Goal: Communication & Community: Answer question/provide support

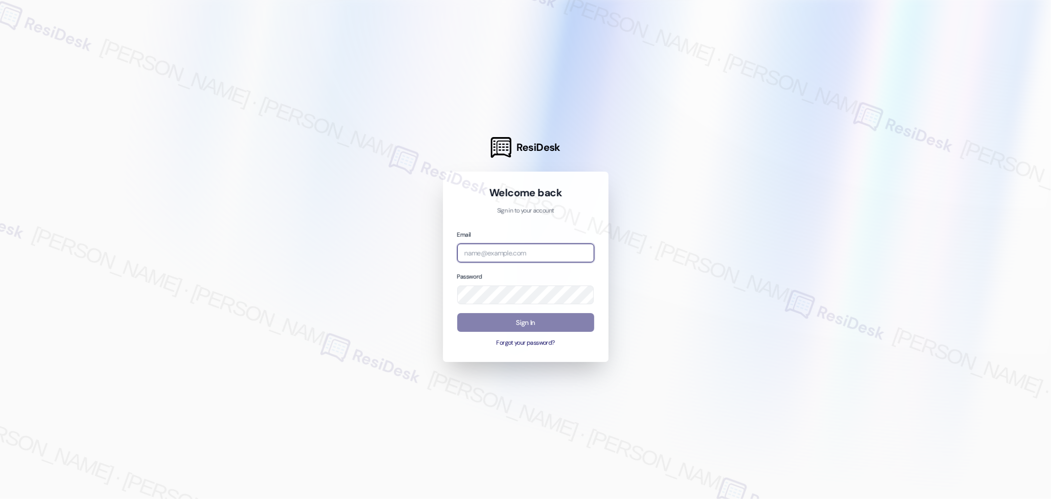
click at [527, 253] on input "email" at bounding box center [525, 252] width 137 height 19
type input "[EMAIL_ADDRESS][PERSON_NAME][PERSON_NAME][DOMAIN_NAME]"
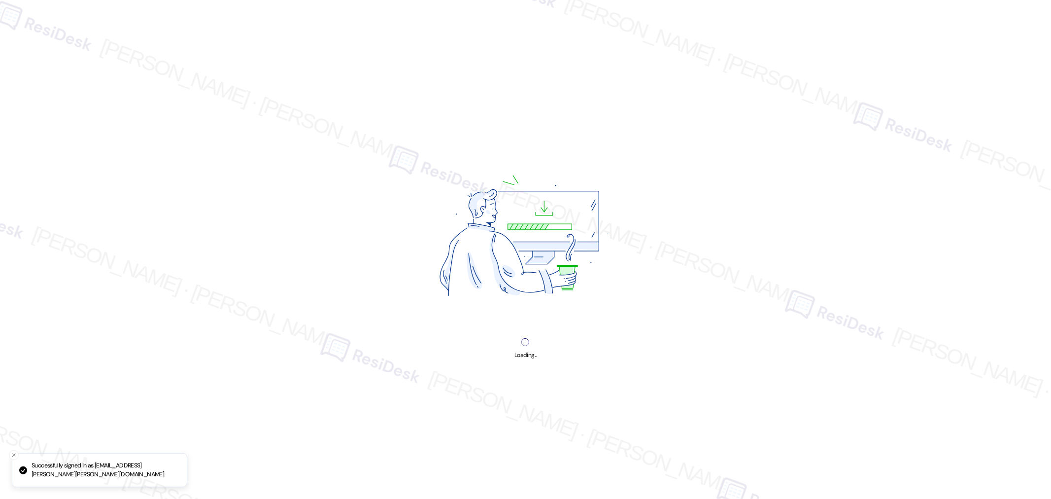
click at [543, 316] on img at bounding box center [526, 239] width 266 height 200
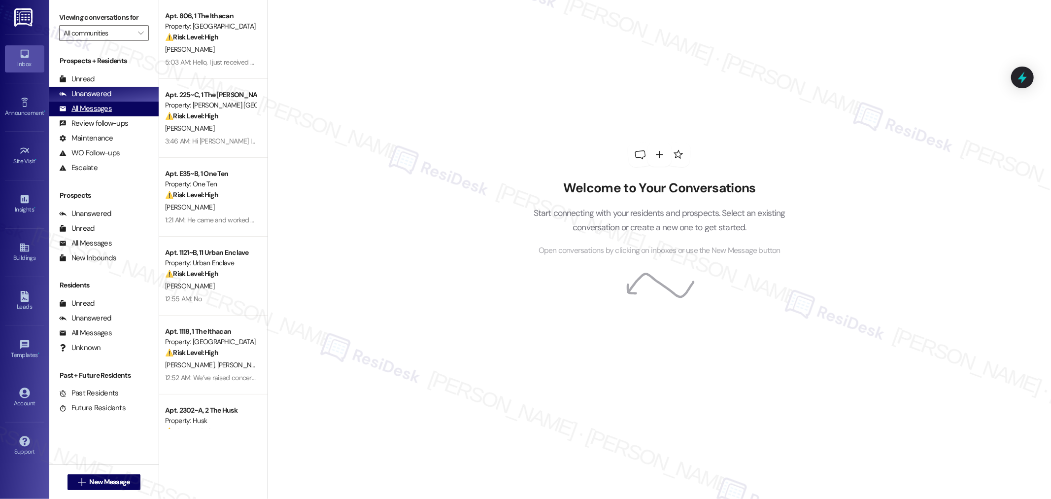
click at [90, 104] on div "All Messages" at bounding box center [85, 108] width 53 height 10
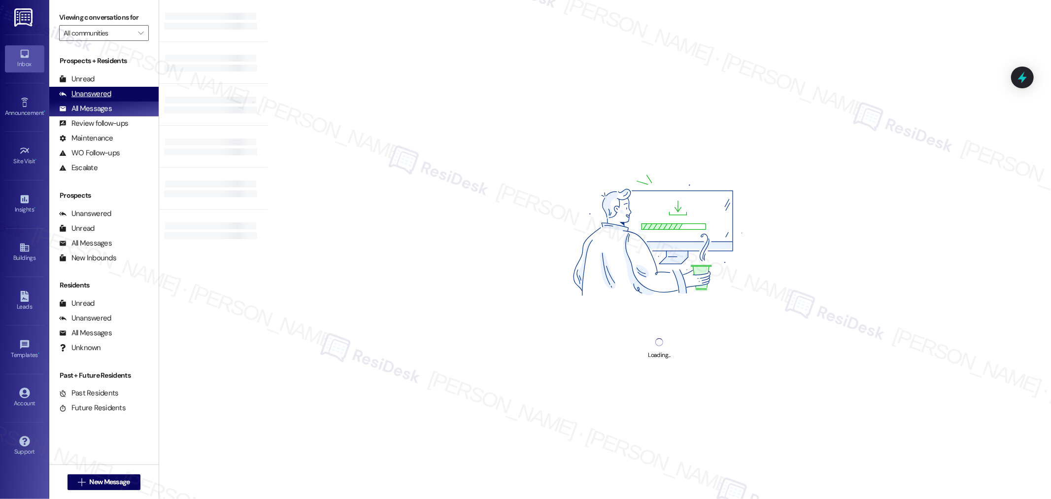
click at [90, 92] on div "Unanswered" at bounding box center [85, 94] width 52 height 10
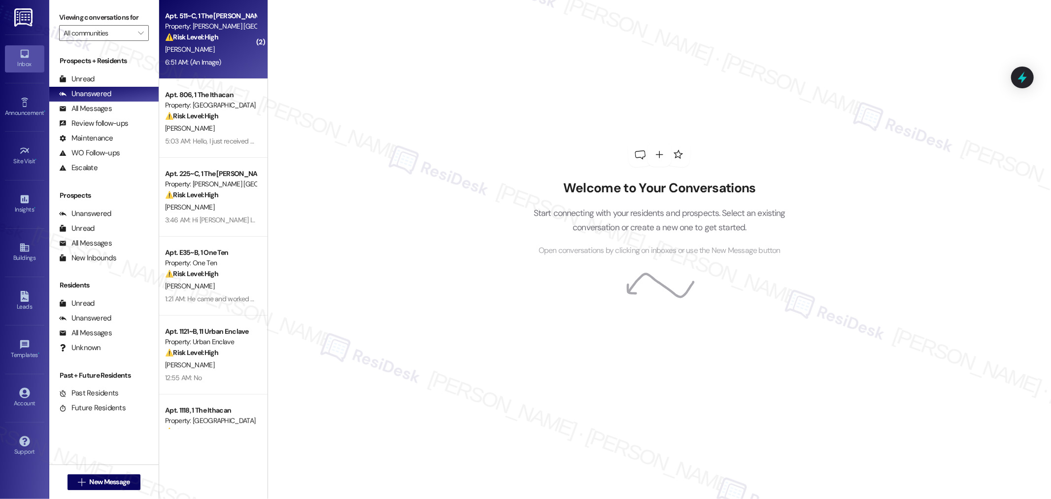
click at [225, 56] on div "6:51 AM: (An Image) 6:51 AM: (An Image)" at bounding box center [210, 62] width 93 height 12
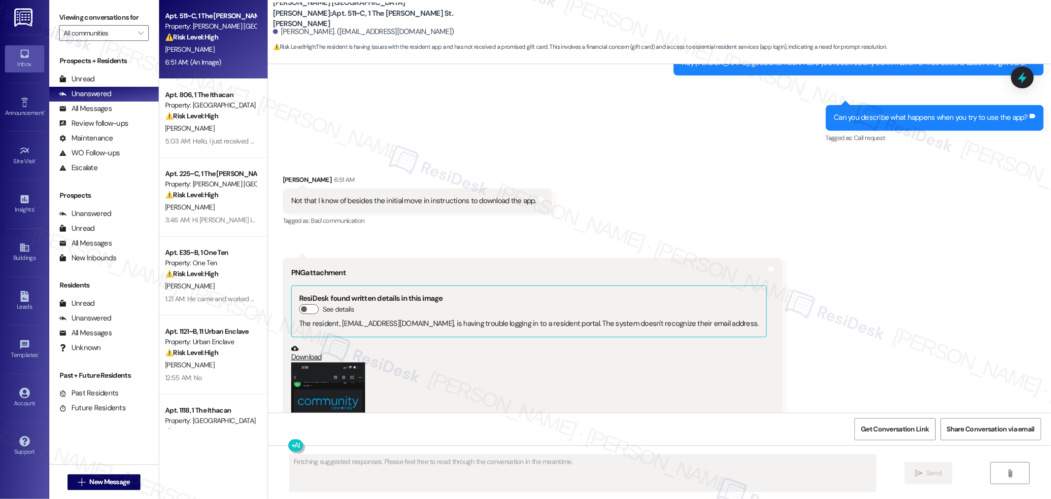
scroll to position [584, 0]
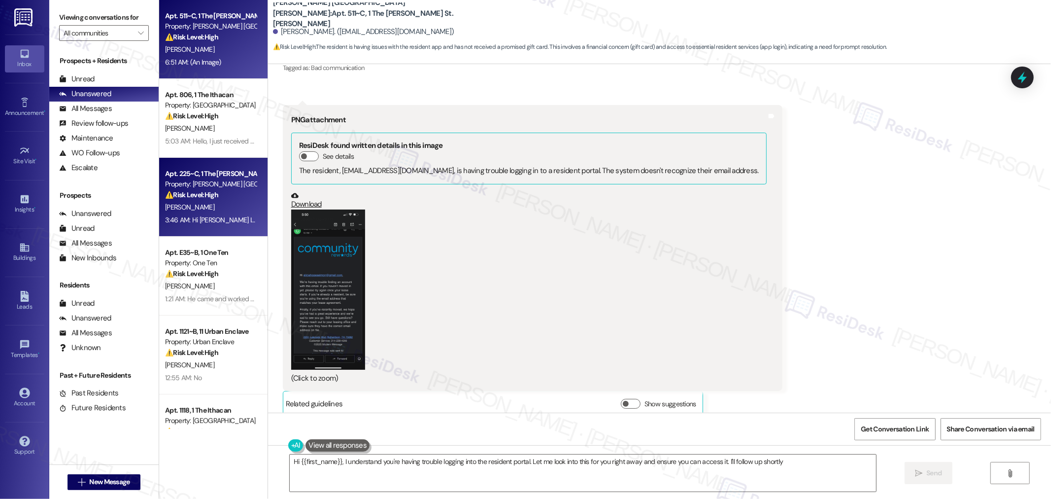
type textarea "Hi {{first_name}}, I understand you're having trouble logging into the resident…"
click at [219, 215] on div "3:46 AM: Hi [PERSON_NAME] I hope all is well just wanted to check in to see if …" at bounding box center [349, 219] width 369 height 9
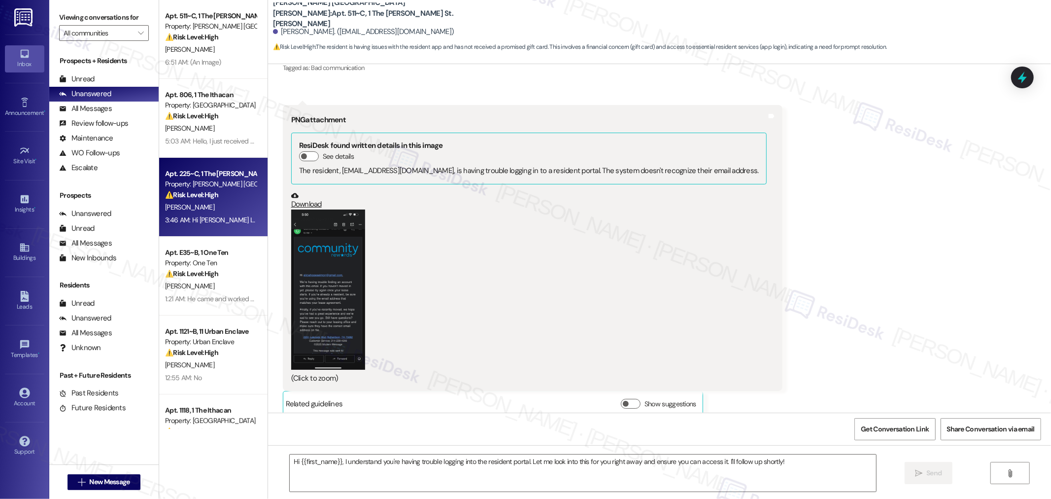
type textarea "Fetching suggested responses. Please feel free to read through the conversation…"
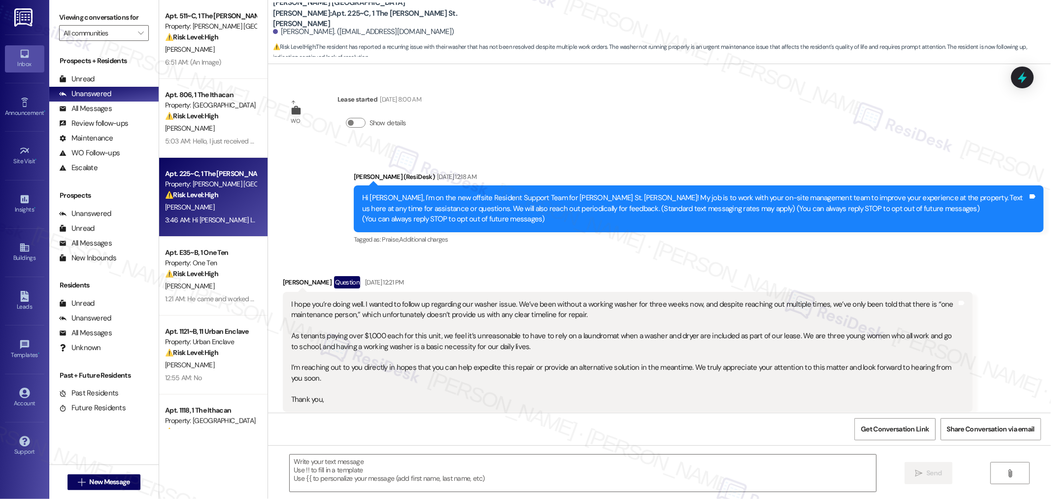
scroll to position [1406, 0]
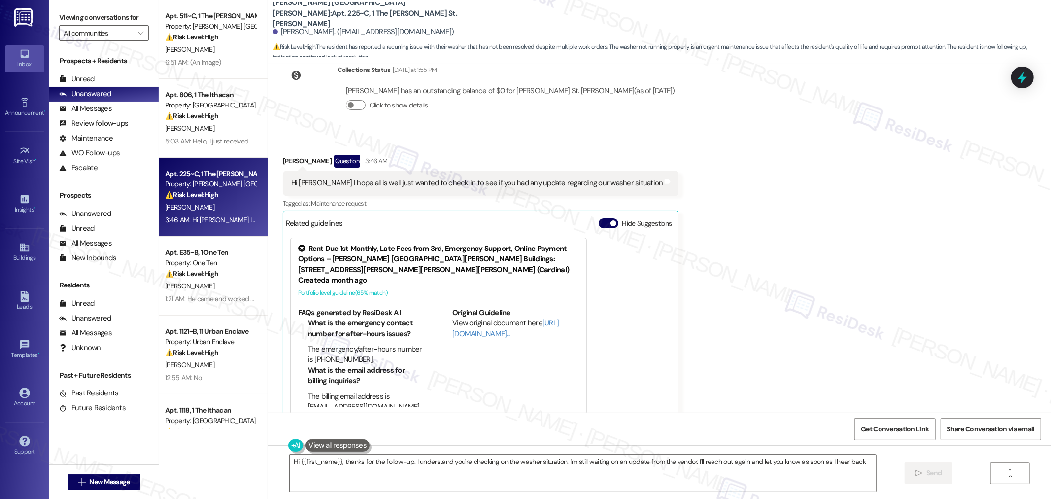
type textarea "Hi {{first_name}}, thanks for the follow-up. I understand you're checking on th…"
click at [878, 430] on span "Get Conversation Link" at bounding box center [895, 429] width 68 height 10
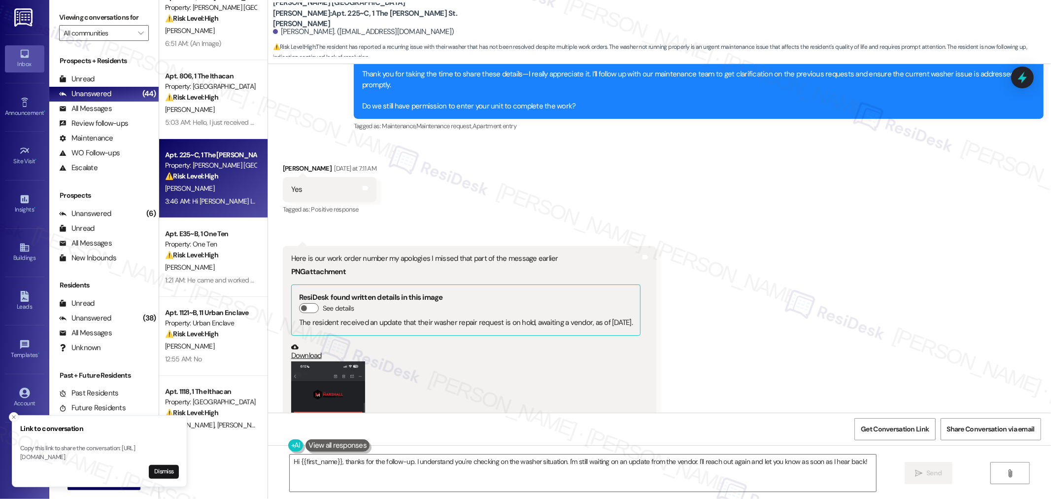
scroll to position [0, 0]
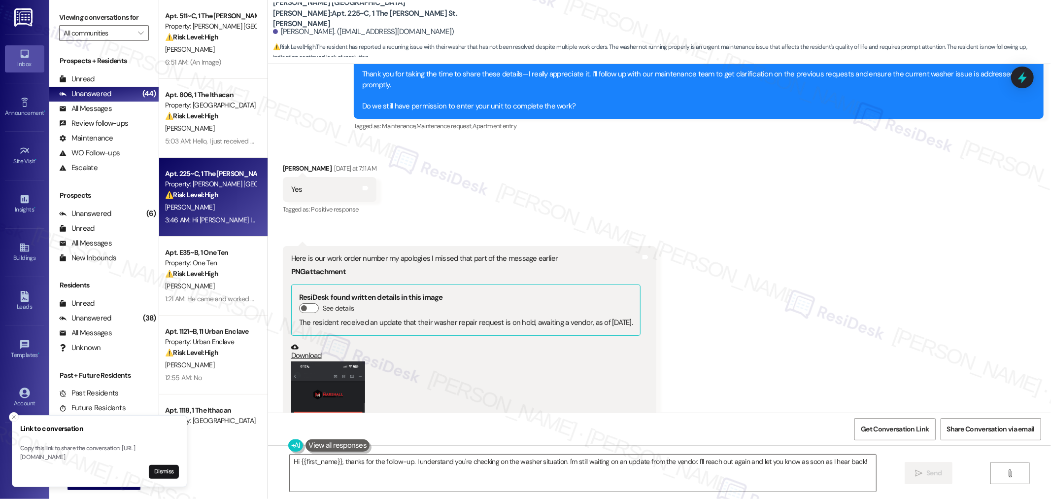
drag, startPoint x: 164, startPoint y: 476, endPoint x: 252, endPoint y: 463, distance: 89.1
click at [164, 476] on button "Dismiss" at bounding box center [164, 472] width 30 height 14
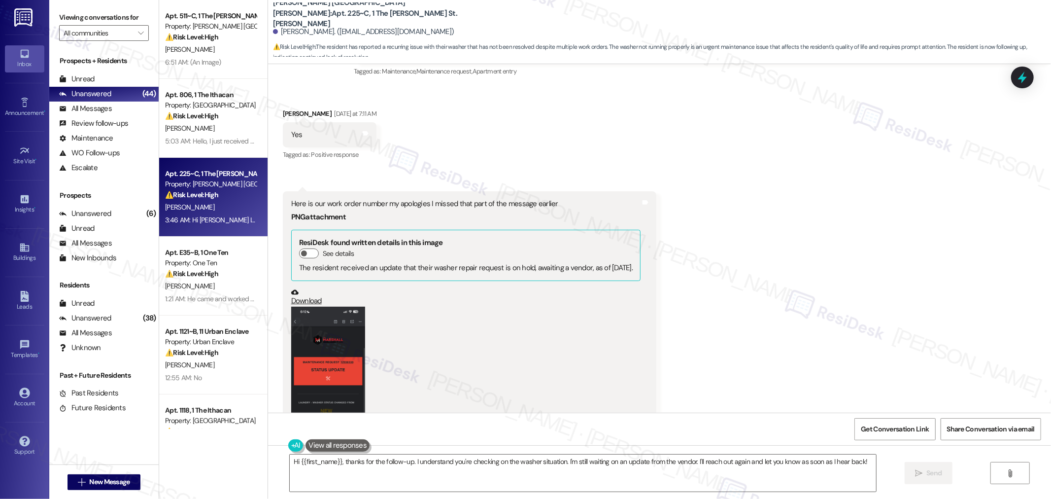
scroll to position [967, 0]
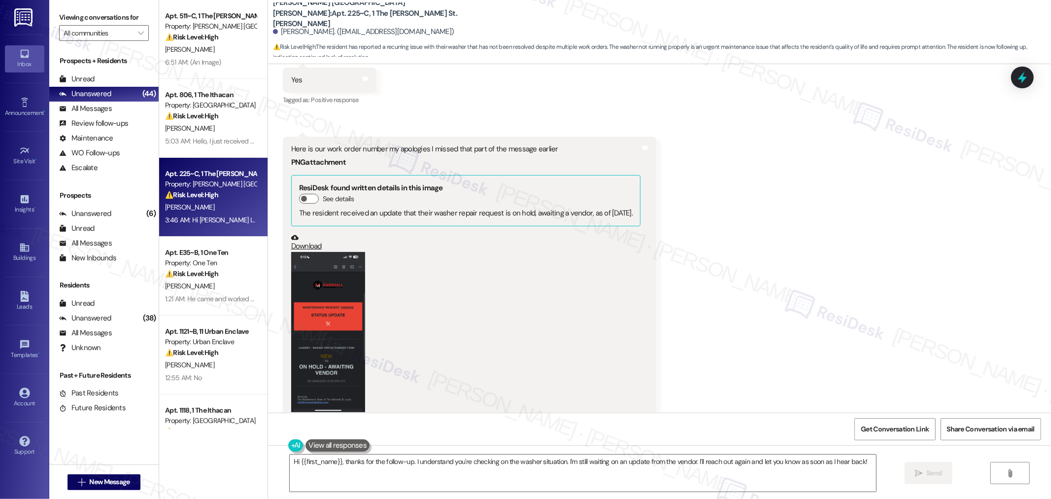
click at [299, 290] on button "Zoom image" at bounding box center [328, 332] width 74 height 160
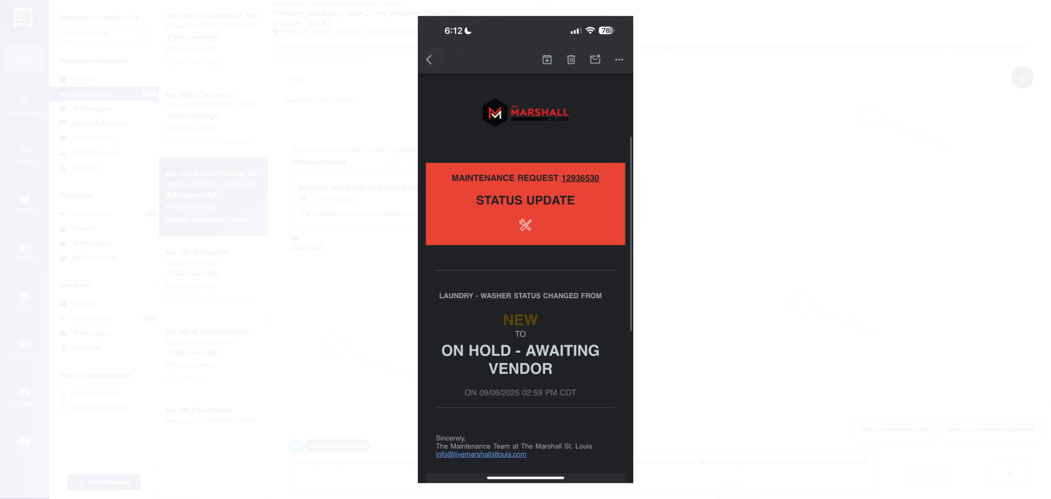
click at [751, 382] on button "Unzoom image" at bounding box center [525, 249] width 1051 height 499
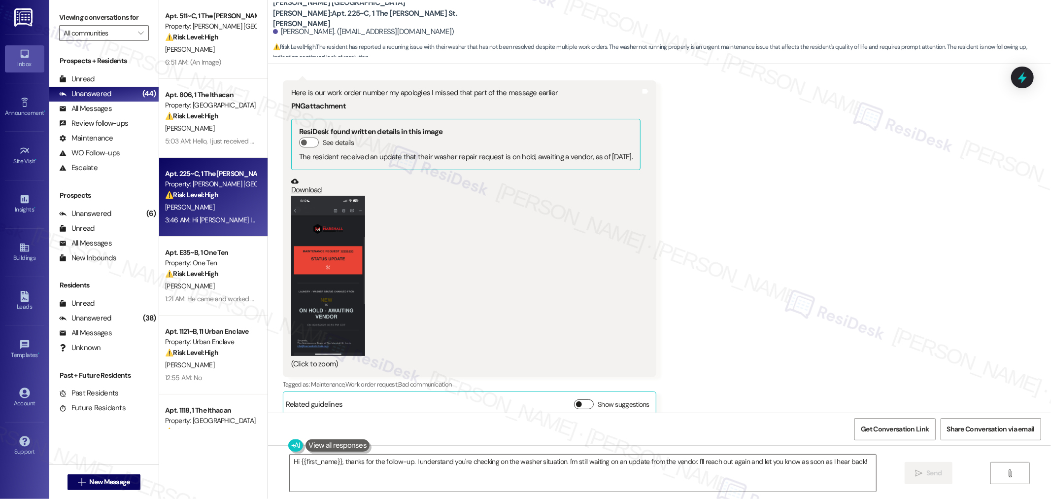
scroll to position [1077, 0]
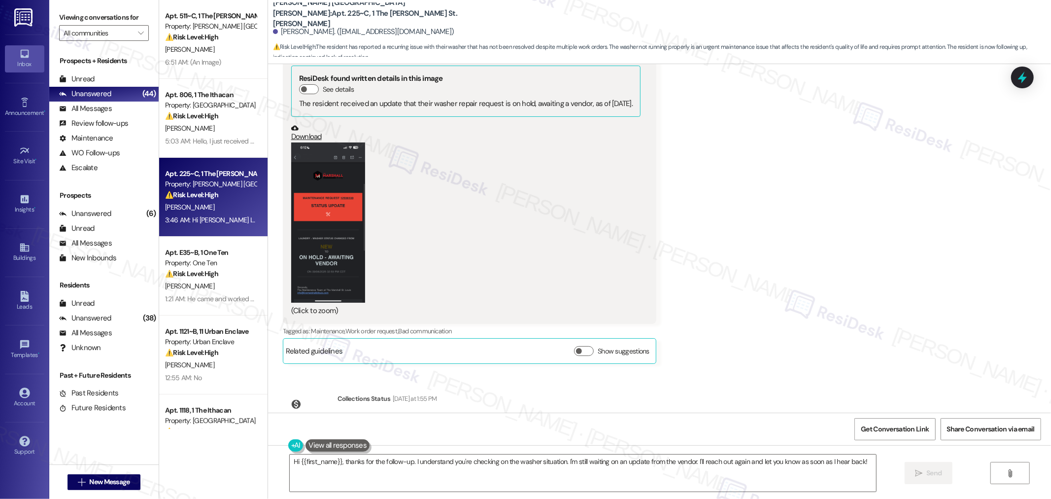
click at [813, 274] on div "Received via SMS [PERSON_NAME] [DATE] at 7:11 AM Yes Tags and notes Tagged as: …" at bounding box center [659, 146] width 783 height 449
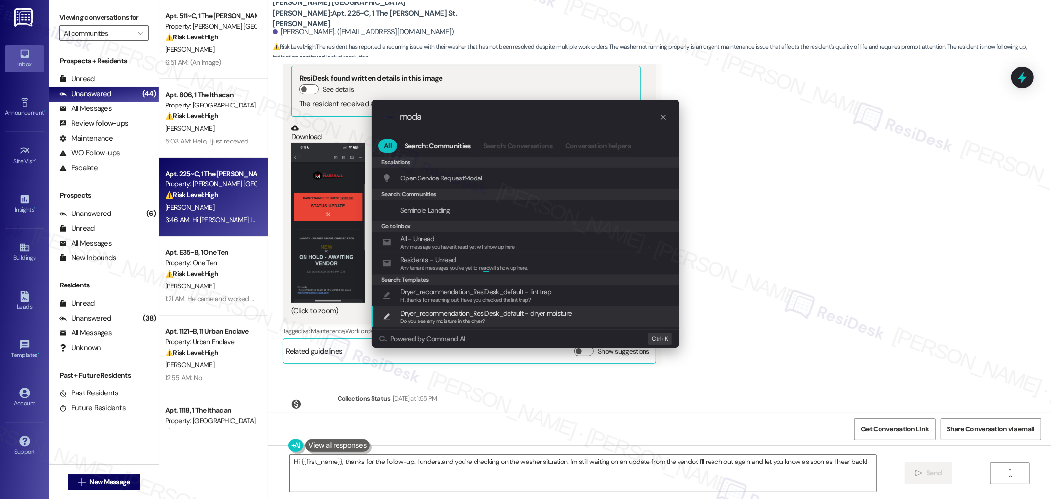
click at [855, 240] on div ".cls-1{fill:#0a055f;}.cls-2{fill:#0cc4c4;} resideskLogoBlueOrange moda All Sear…" at bounding box center [525, 249] width 1051 height 499
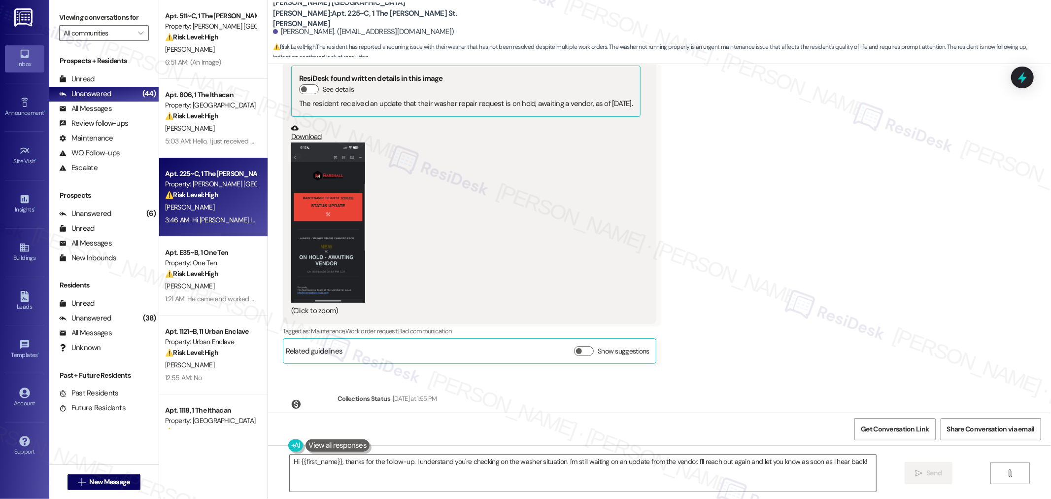
click at [825, 249] on div "Received via SMS [PERSON_NAME] [DATE] at 7:11 AM Yes Tags and notes Tagged as: …" at bounding box center [659, 146] width 783 height 449
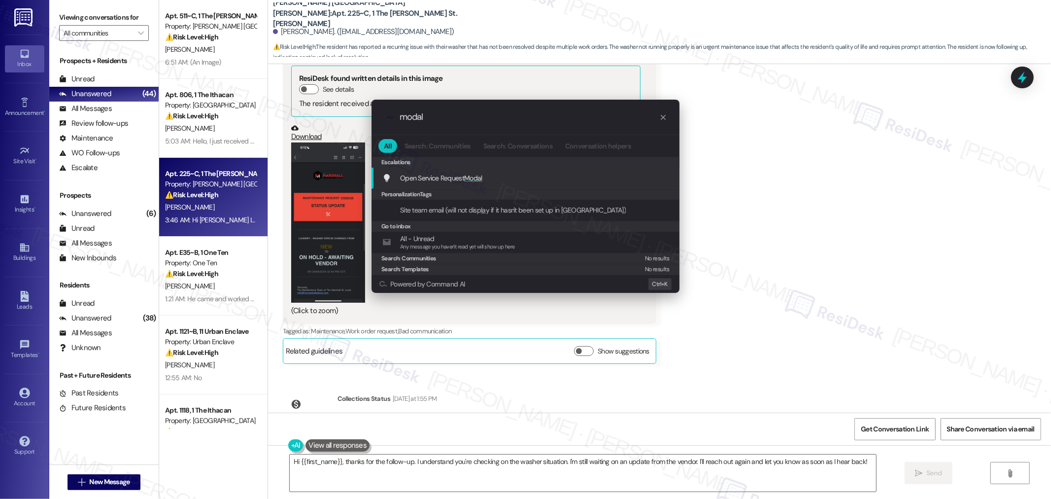
type input "modal"
click at [506, 173] on div "Open Service Request Modal Add shortcut" at bounding box center [526, 177] width 288 height 11
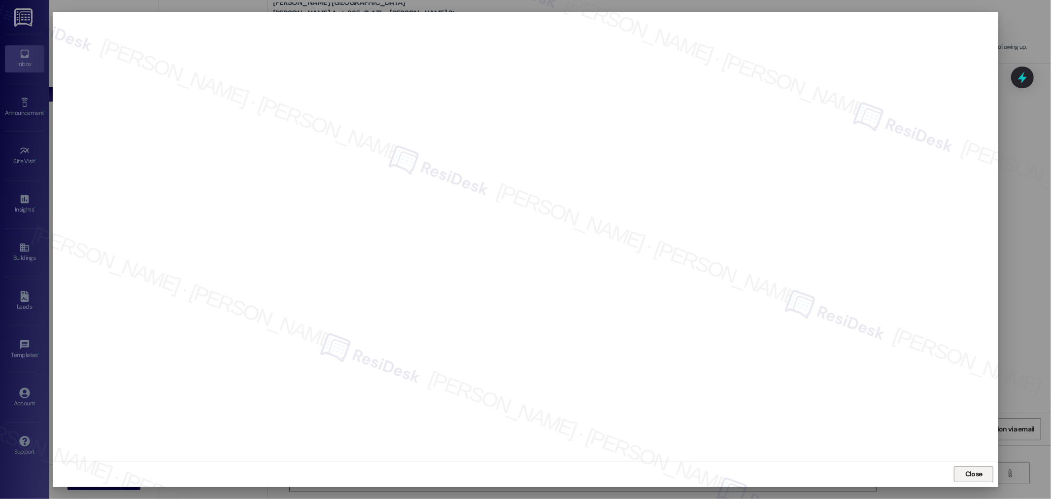
click at [979, 481] on span "Close" at bounding box center [973, 474] width 21 height 15
